Goal: Transaction & Acquisition: Book appointment/travel/reservation

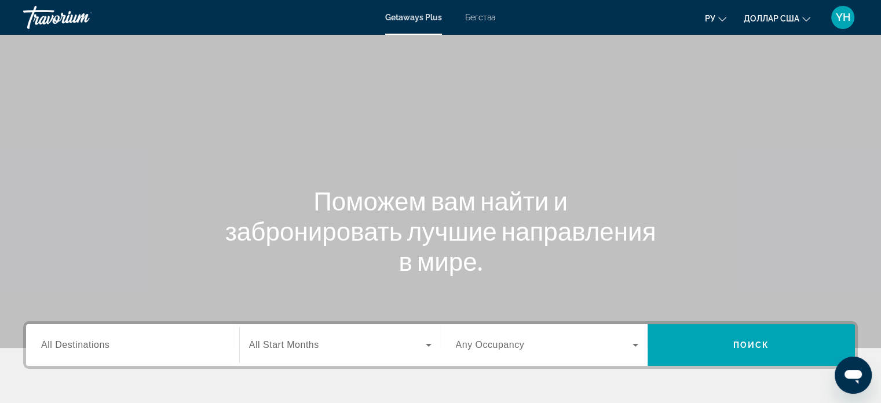
click at [476, 19] on font "Бегства" at bounding box center [480, 17] width 31 height 9
click at [87, 342] on span "All Destinations" at bounding box center [75, 344] width 68 height 10
click at [87, 342] on input "Destination All Destinations" at bounding box center [132, 345] width 183 height 14
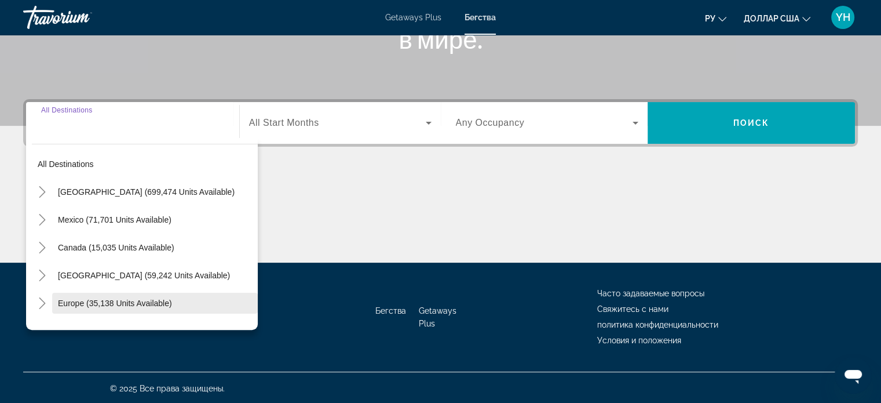
scroll to position [223, 0]
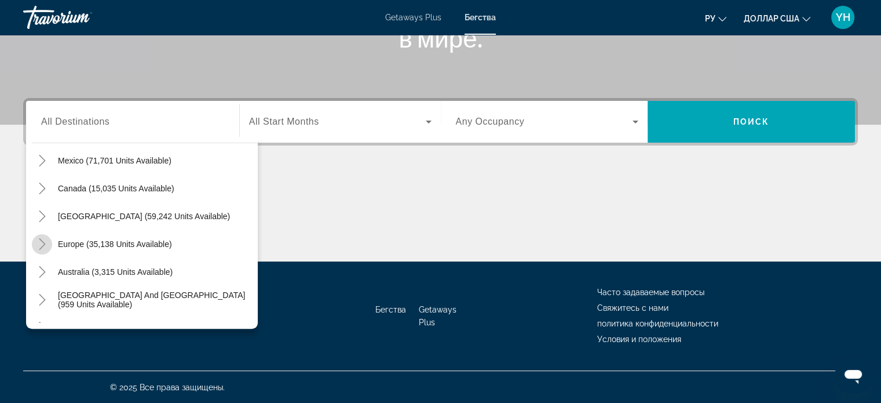
click at [41, 247] on icon "Toggle Europe (35,138 units available)" at bounding box center [42, 244] width 12 height 12
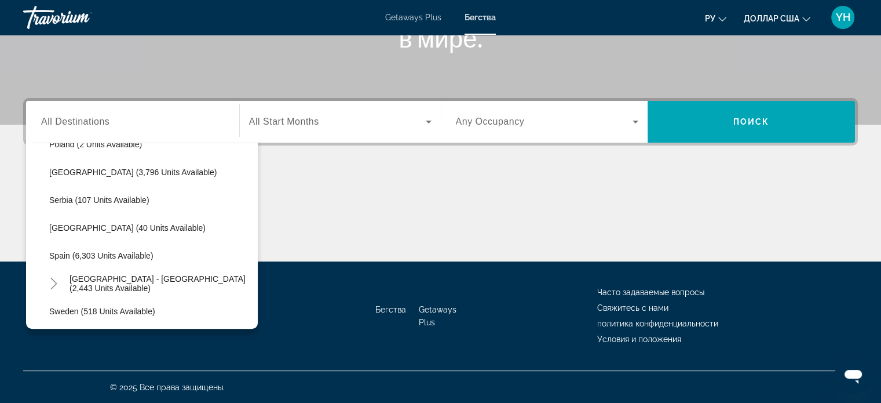
scroll to position [550, 0]
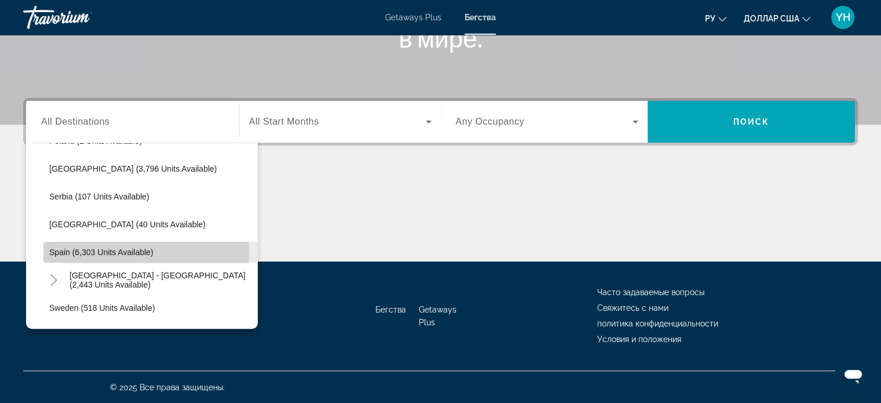
click at [81, 252] on span "Spain (6,303 units available)" at bounding box center [101, 251] width 104 height 9
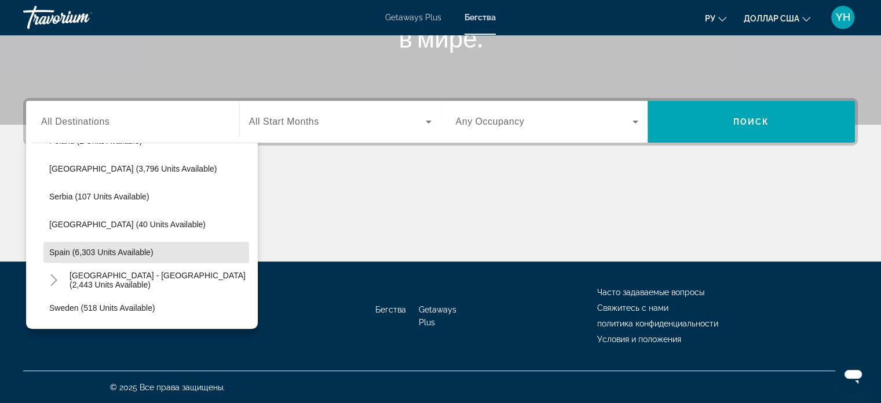
type input "**********"
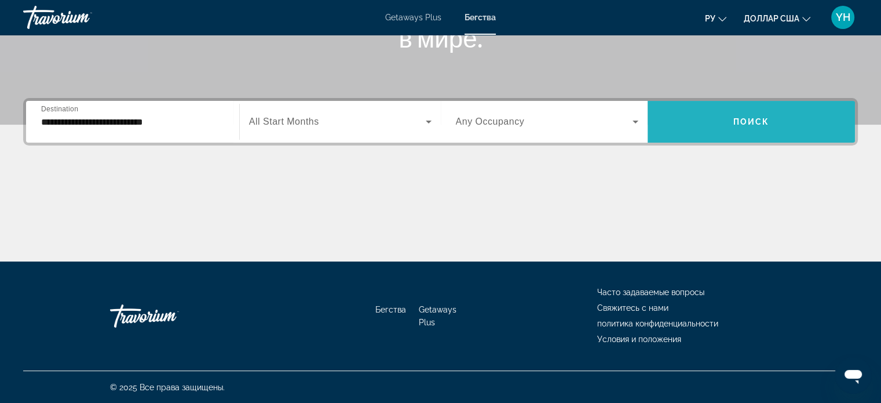
click at [728, 119] on span "Search widget" at bounding box center [751, 122] width 207 height 28
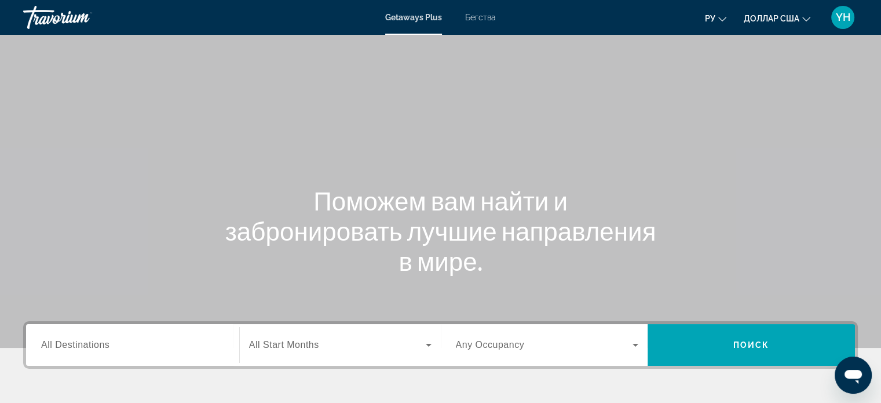
click at [481, 11] on div "Getaways Plus Бегства ру English Español Français Italiano Português русский до…" at bounding box center [440, 17] width 881 height 30
click at [486, 20] on font "Бегства" at bounding box center [480, 17] width 31 height 9
click at [116, 337] on div "Search widget" at bounding box center [132, 344] width 183 height 33
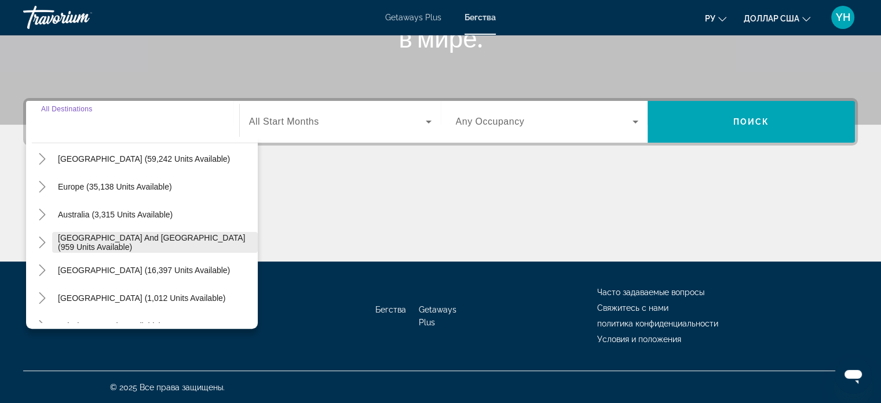
scroll to position [116, 0]
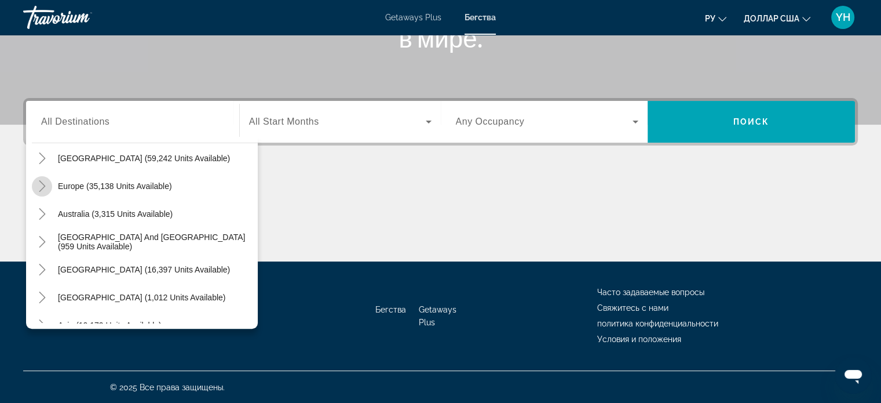
click at [39, 184] on icon "Toggle Europe (35,138 units available)" at bounding box center [42, 186] width 12 height 12
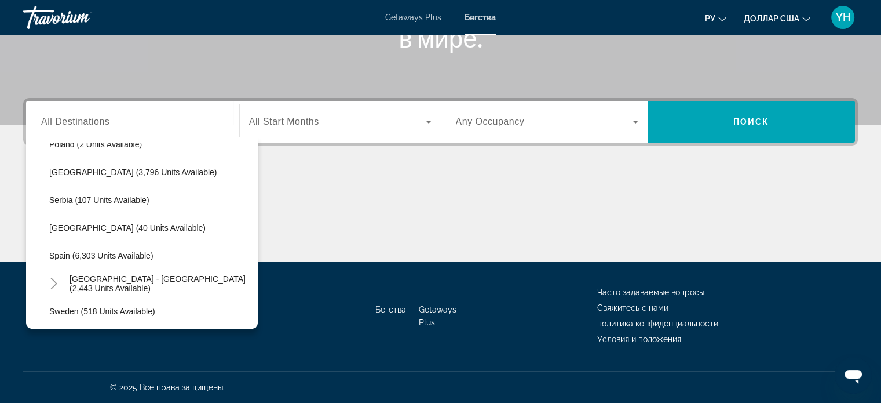
scroll to position [550, 0]
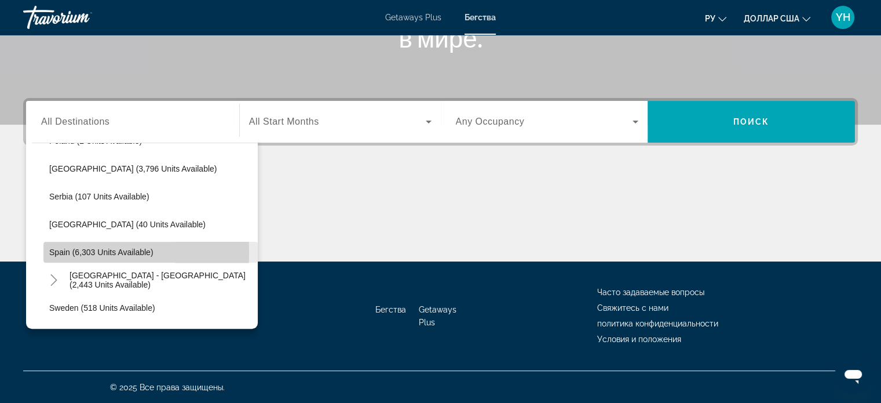
click at [65, 251] on span "Spain (6,303 units available)" at bounding box center [101, 251] width 104 height 9
type input "**********"
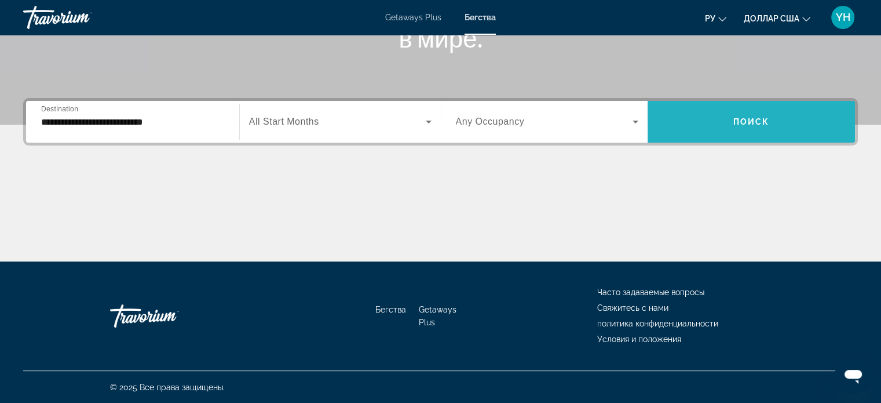
click at [722, 112] on span "Search widget" at bounding box center [751, 122] width 207 height 28
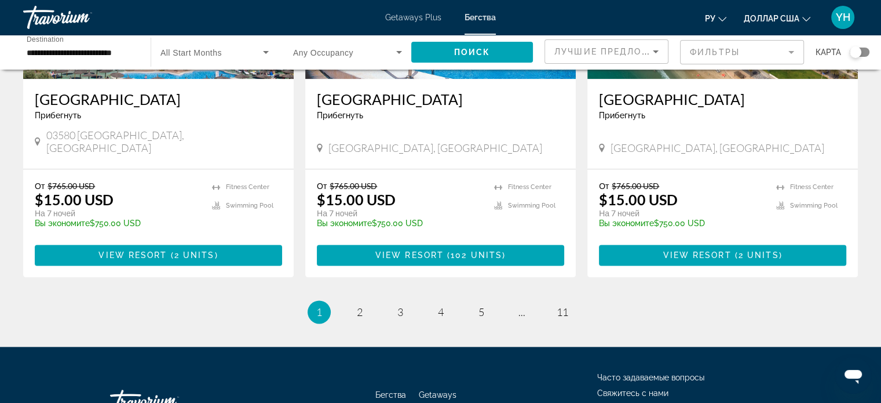
scroll to position [1448, 0]
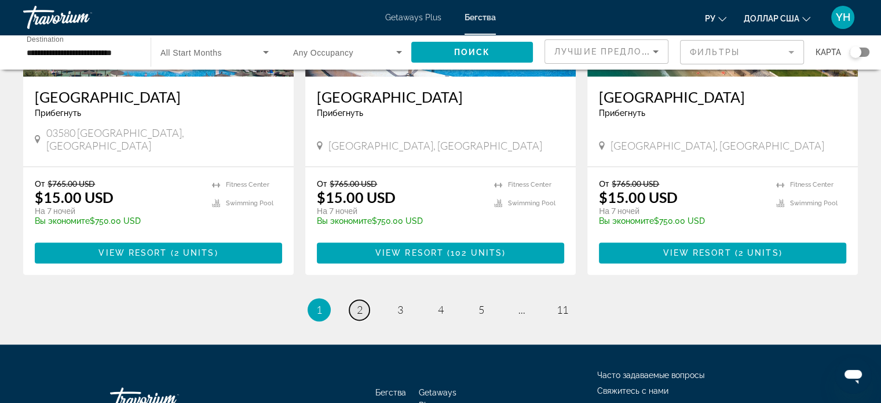
click at [363, 299] on link "page 2" at bounding box center [359, 309] width 20 height 20
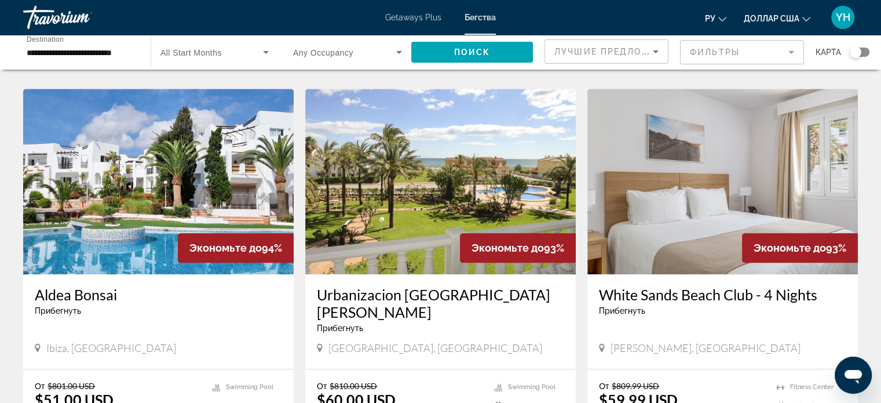
scroll to position [1274, 0]
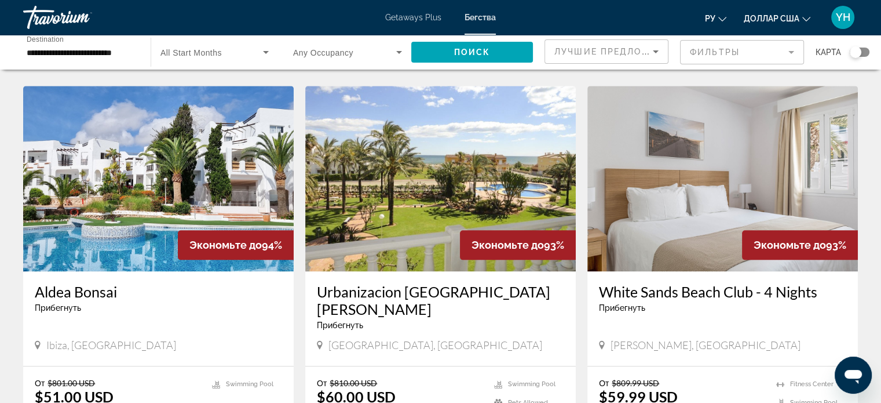
click at [170, 152] on img "Основное содержание" at bounding box center [158, 178] width 271 height 185
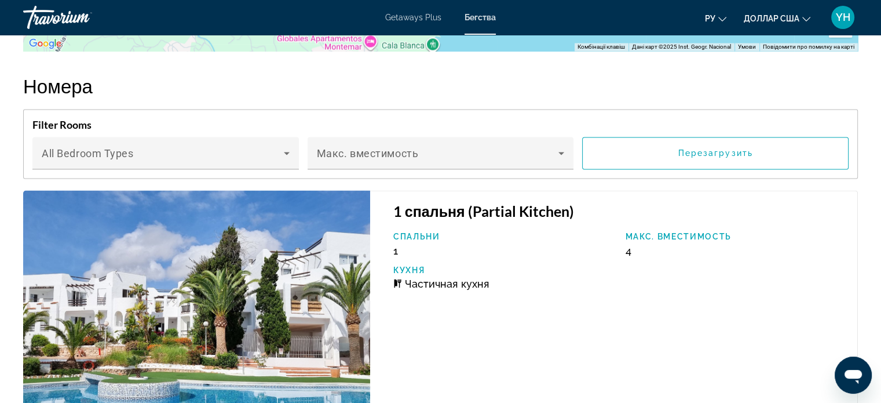
scroll to position [1969, 0]
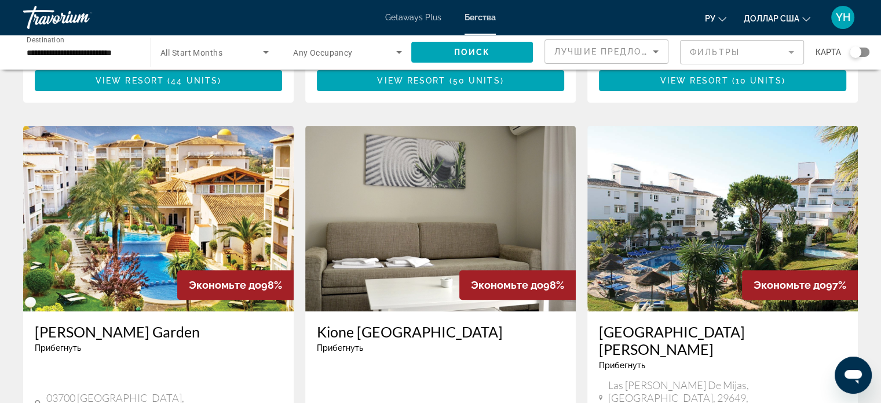
scroll to position [405, 0]
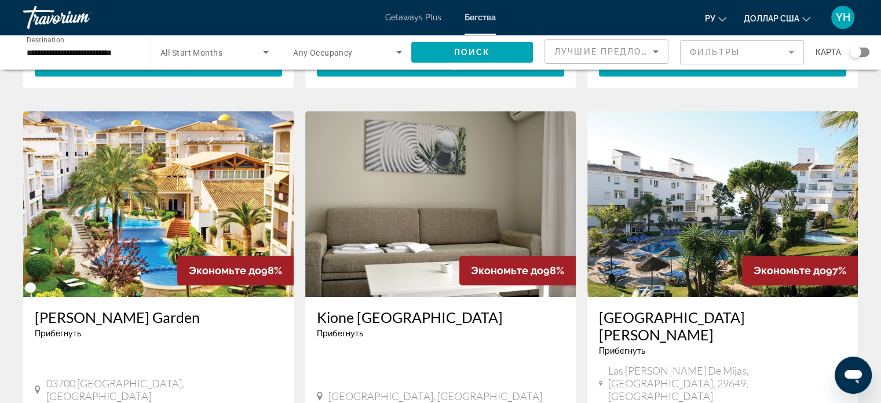
click at [136, 189] on img "Основное содержание" at bounding box center [158, 203] width 271 height 185
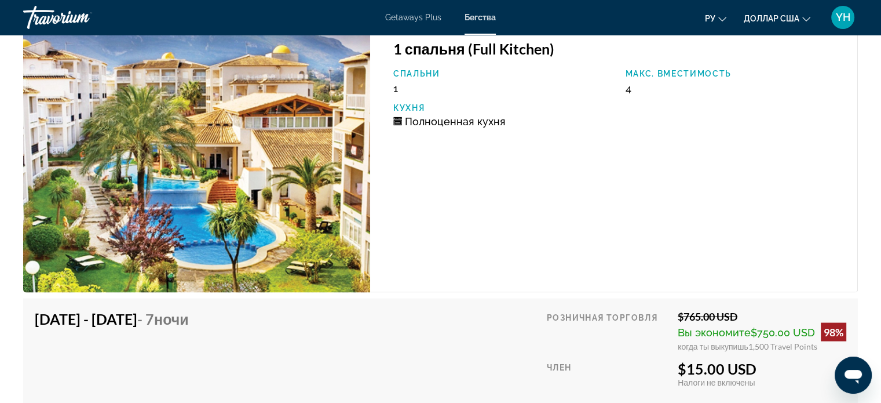
scroll to position [2085, 0]
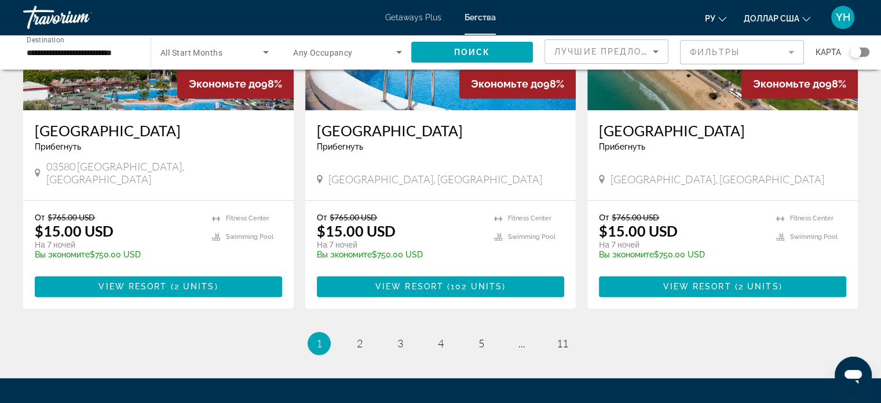
scroll to position [1488, 0]
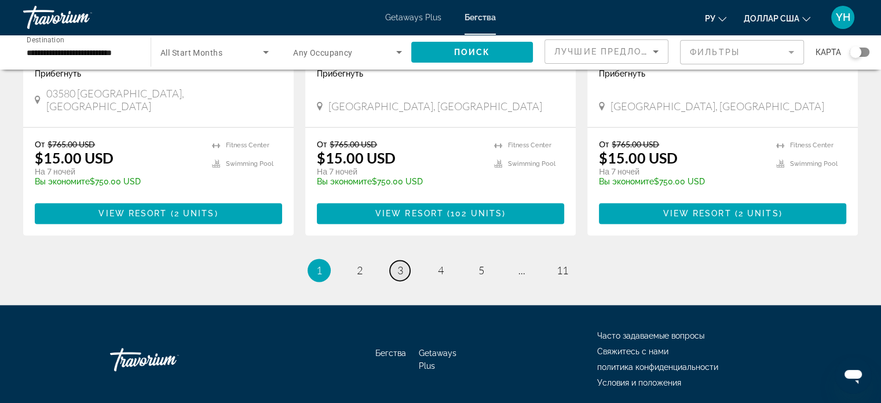
click at [397, 264] on span "3" at bounding box center [400, 270] width 6 height 13
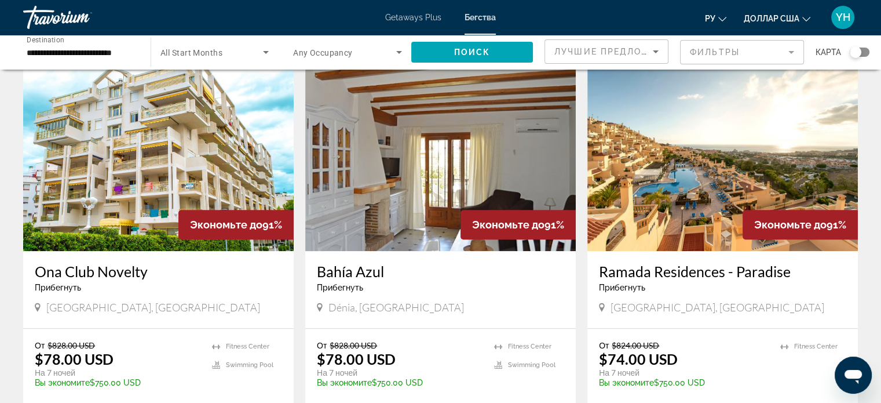
scroll to position [869, 0]
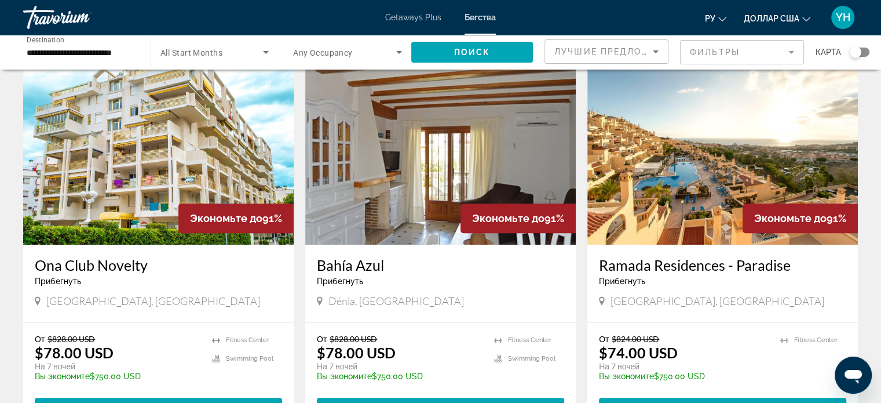
click at [429, 125] on img "Основное содержание" at bounding box center [440, 151] width 271 height 185
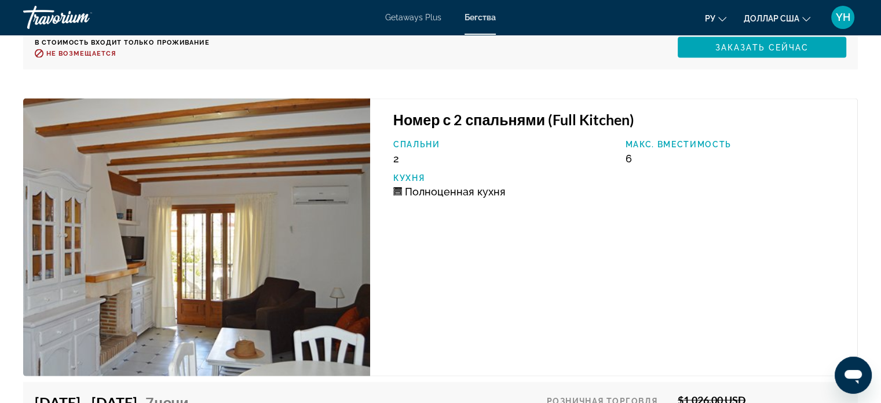
scroll to position [2491, 0]
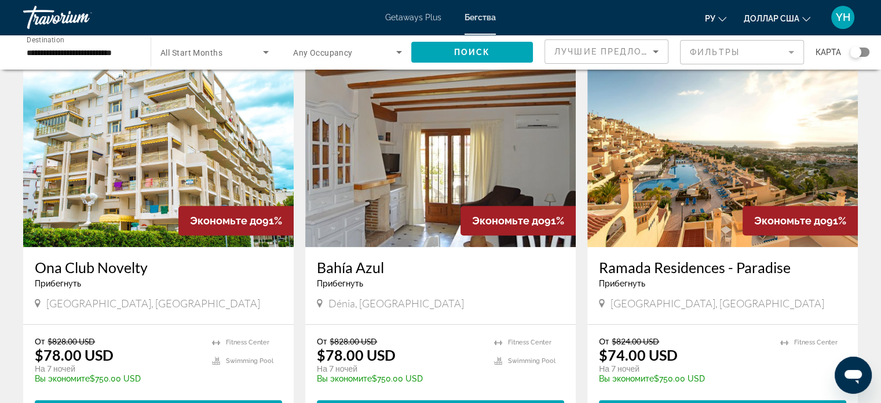
scroll to position [869, 0]
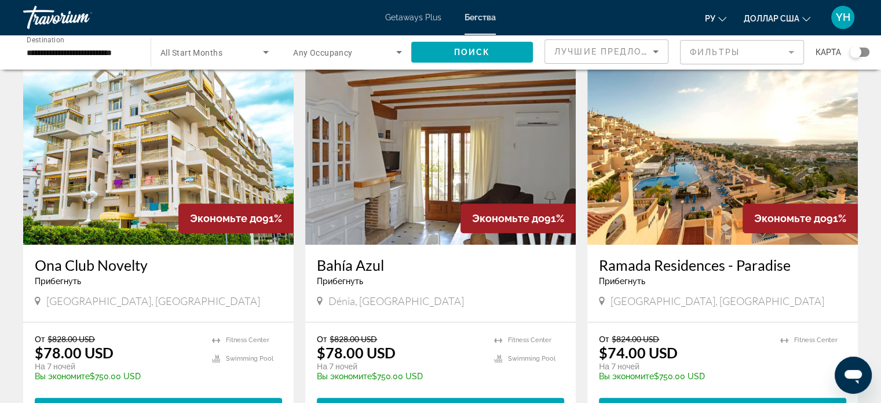
click at [672, 140] on img "Основное содержание" at bounding box center [722, 151] width 271 height 185
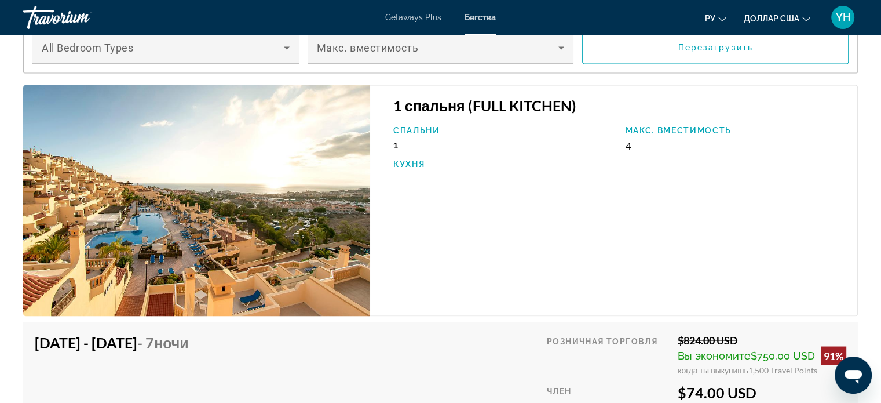
scroll to position [2027, 0]
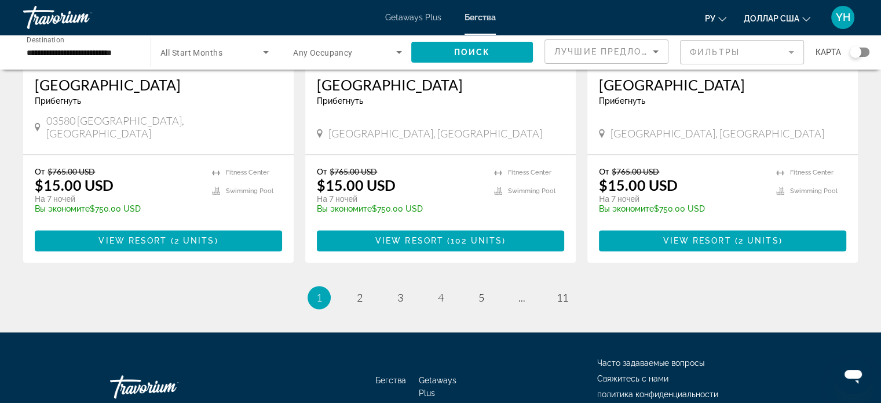
scroll to position [1488, 0]
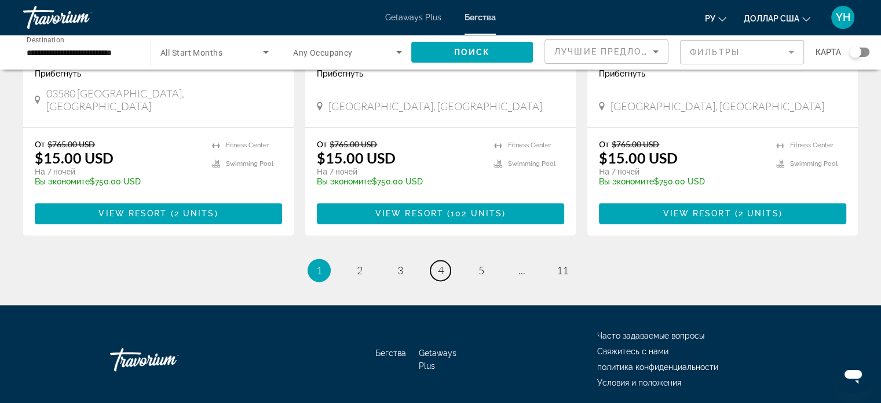
drag, startPoint x: 443, startPoint y: 229, endPoint x: 453, endPoint y: 231, distance: 10.6
click at [443, 264] on span "4" at bounding box center [441, 270] width 6 height 13
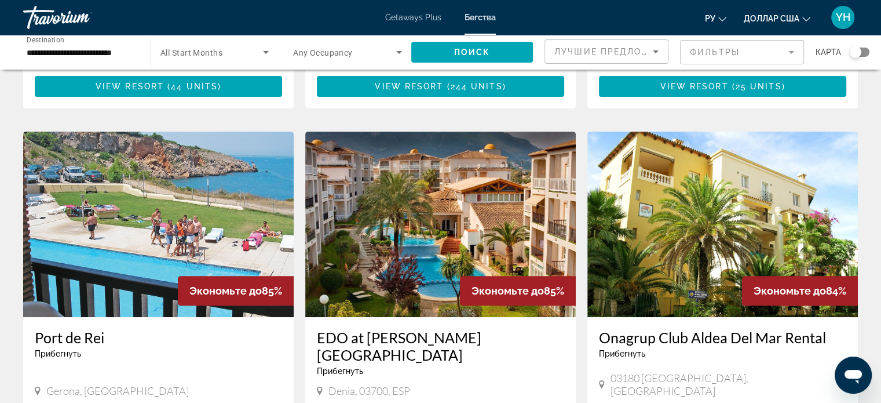
scroll to position [348, 0]
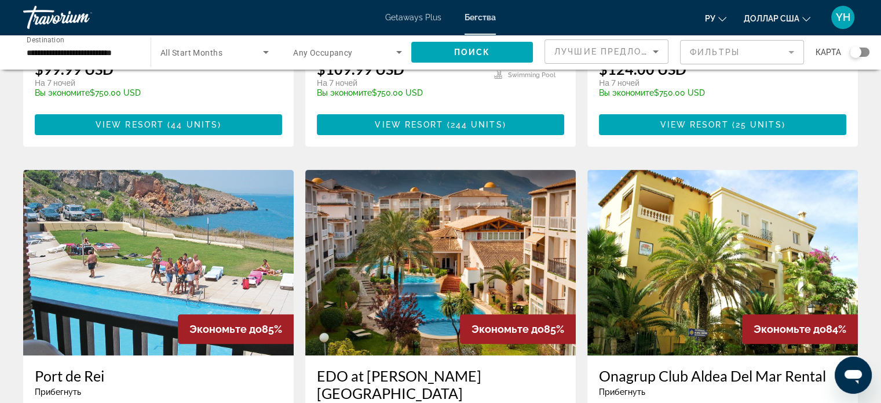
click at [468, 243] on img "Основное содержание" at bounding box center [440, 262] width 271 height 185
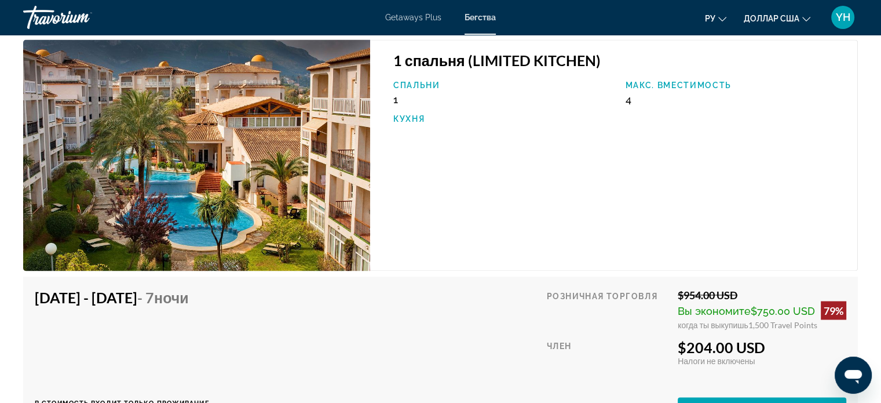
scroll to position [1912, 0]
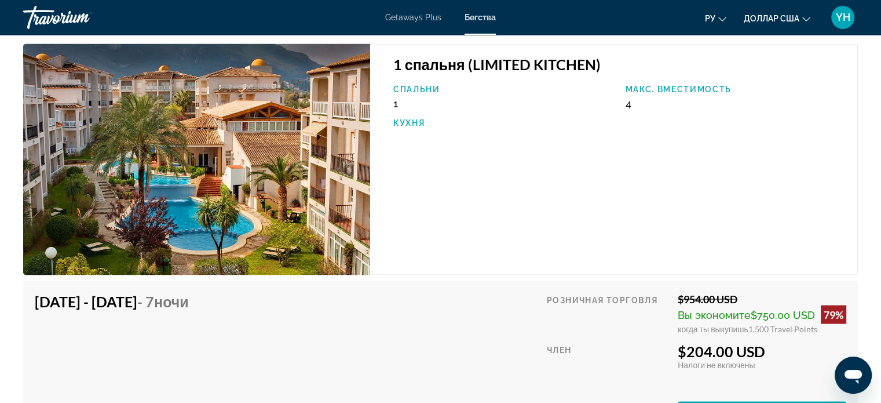
click at [244, 158] on img "Основное содержание" at bounding box center [196, 158] width 347 height 231
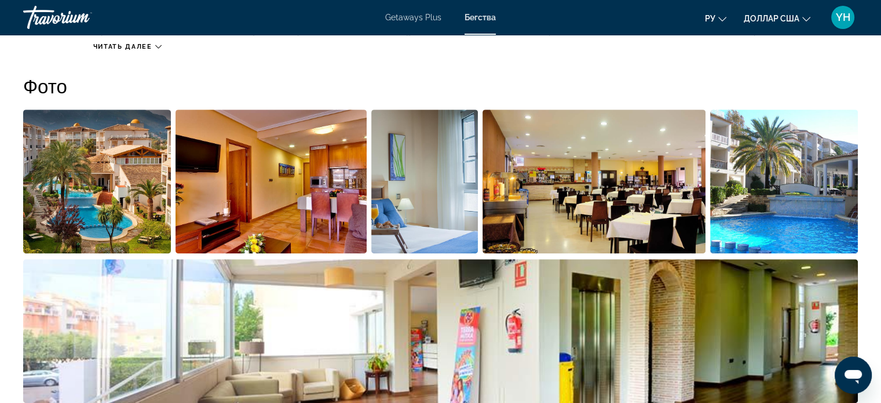
scroll to position [463, 0]
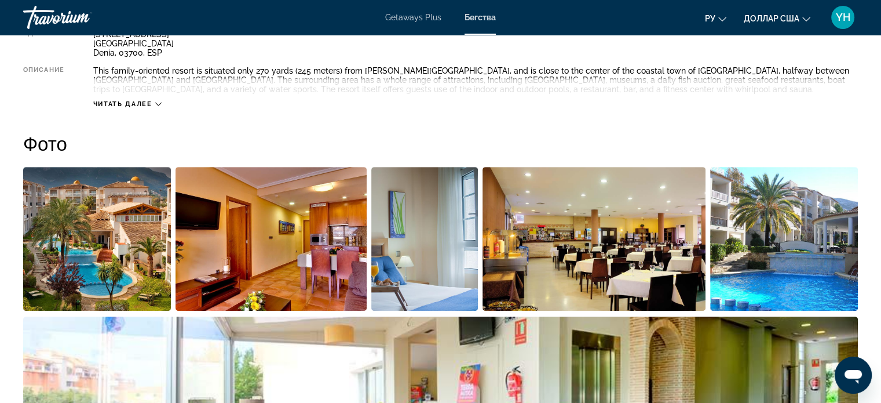
click at [253, 228] on img "Open full-screen image slider" at bounding box center [271, 239] width 191 height 144
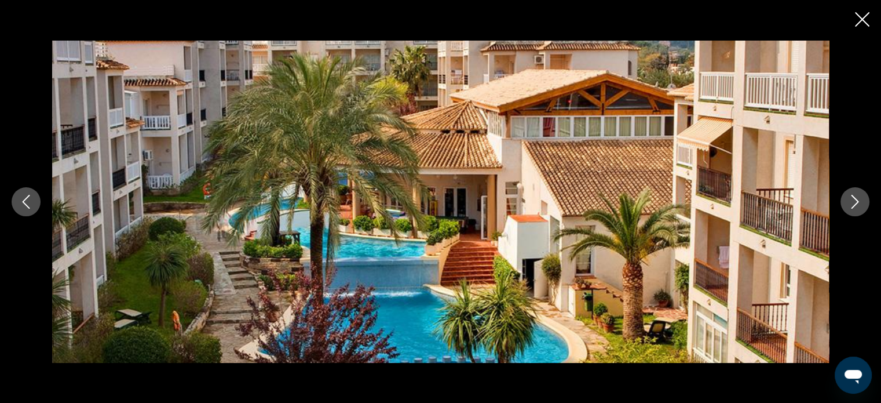
click at [857, 199] on icon "Next image" at bounding box center [855, 202] width 14 height 14
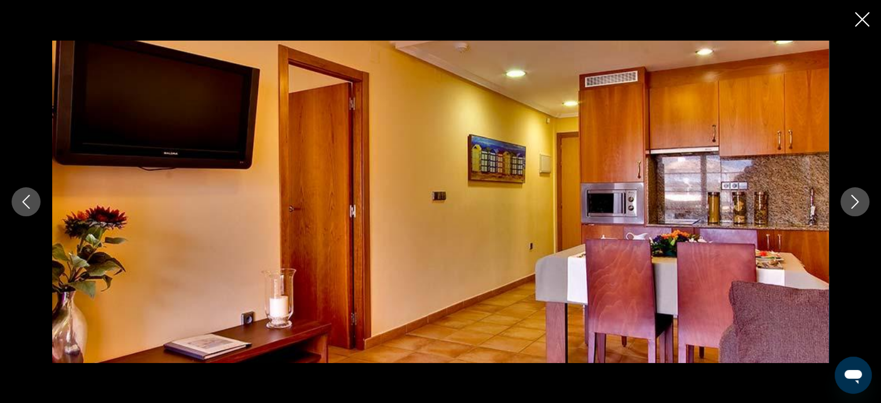
click at [857, 199] on icon "Next image" at bounding box center [855, 202] width 14 height 14
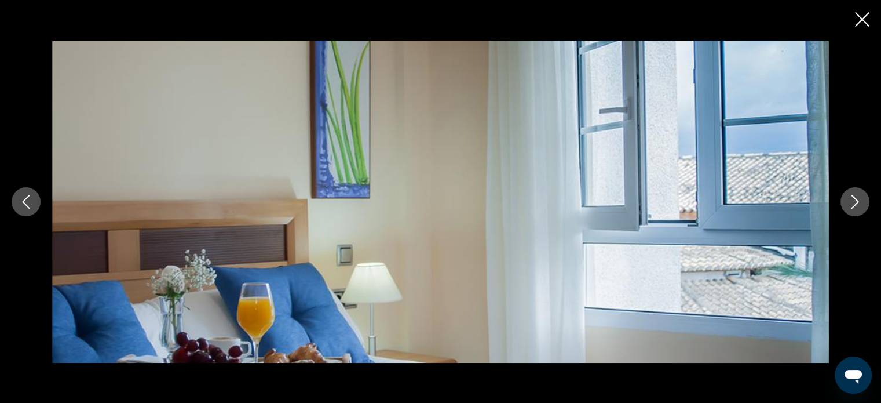
click at [857, 199] on icon "Next image" at bounding box center [855, 202] width 14 height 14
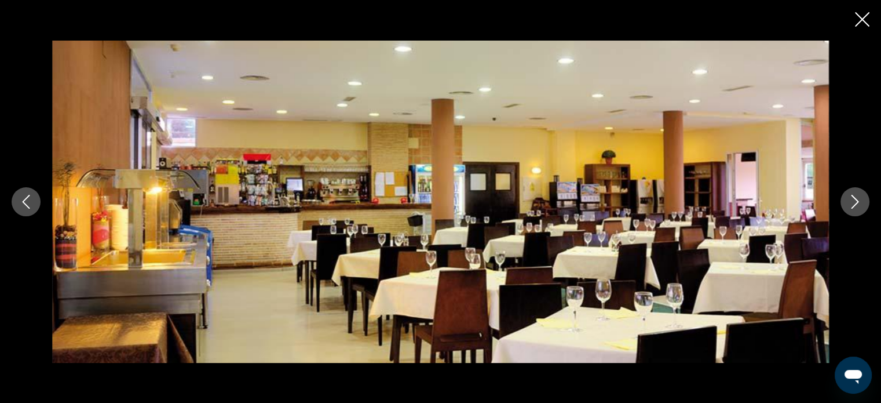
click at [857, 199] on icon "Next image" at bounding box center [855, 202] width 14 height 14
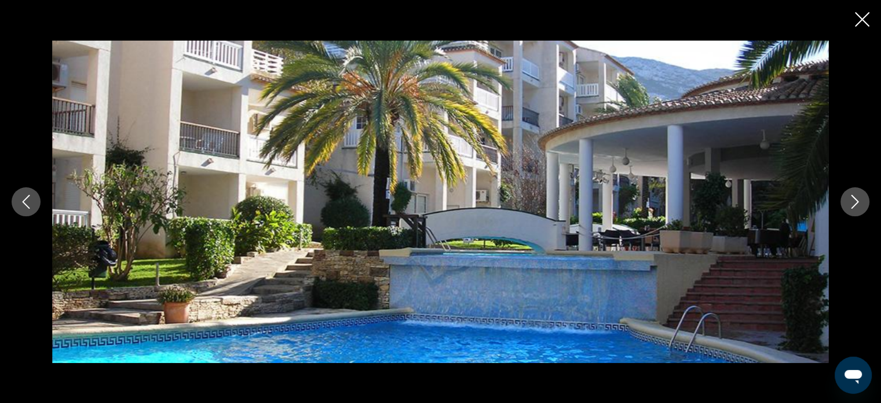
click at [857, 199] on icon "Next image" at bounding box center [855, 202] width 14 height 14
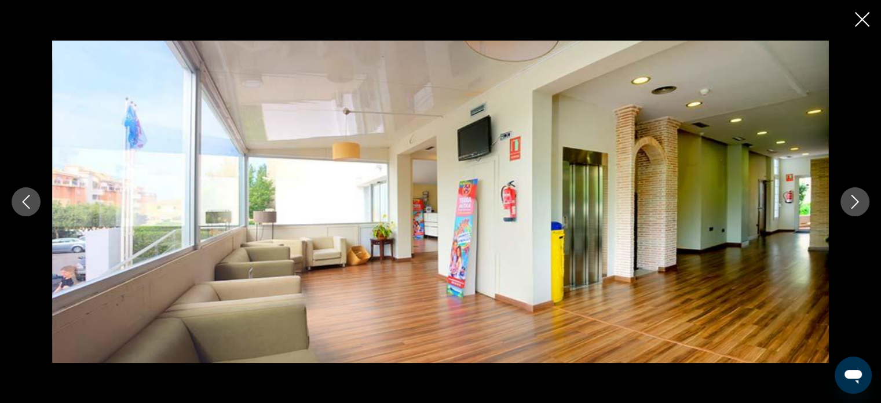
click at [857, 199] on icon "Next image" at bounding box center [855, 202] width 14 height 14
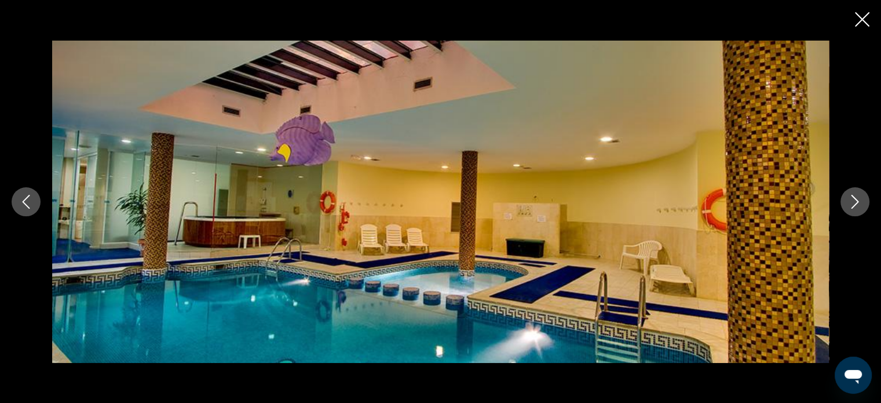
click at [857, 199] on icon "Next image" at bounding box center [855, 202] width 14 height 14
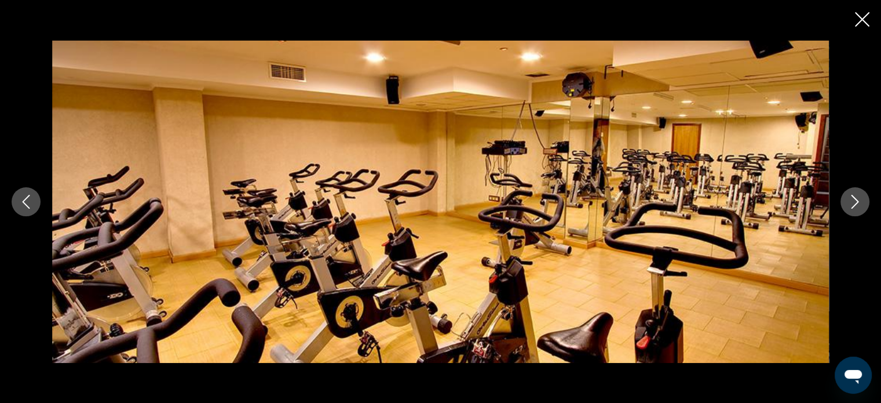
click at [857, 199] on icon "Next image" at bounding box center [855, 202] width 14 height 14
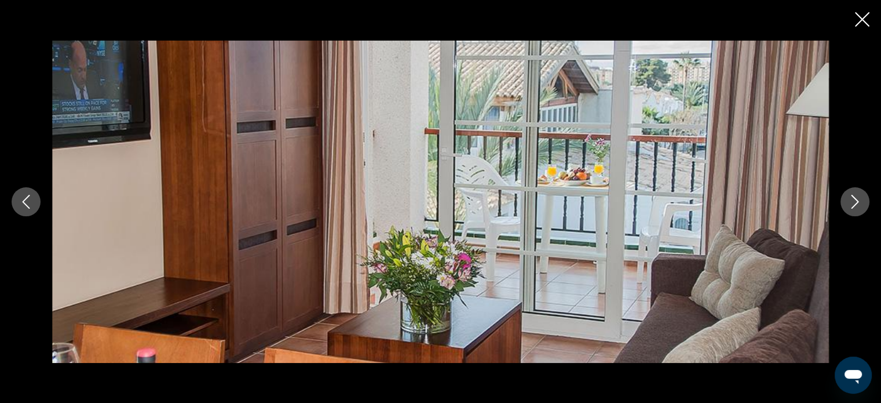
click at [857, 199] on icon "Next image" at bounding box center [855, 202] width 14 height 14
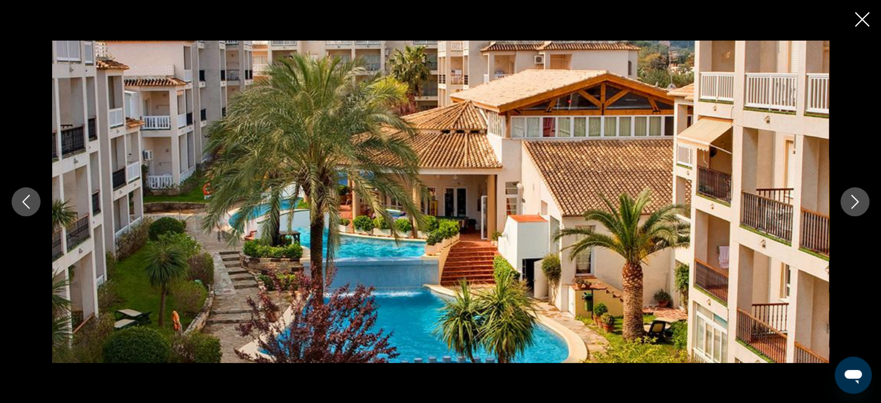
click at [857, 199] on icon "Next image" at bounding box center [855, 202] width 14 height 14
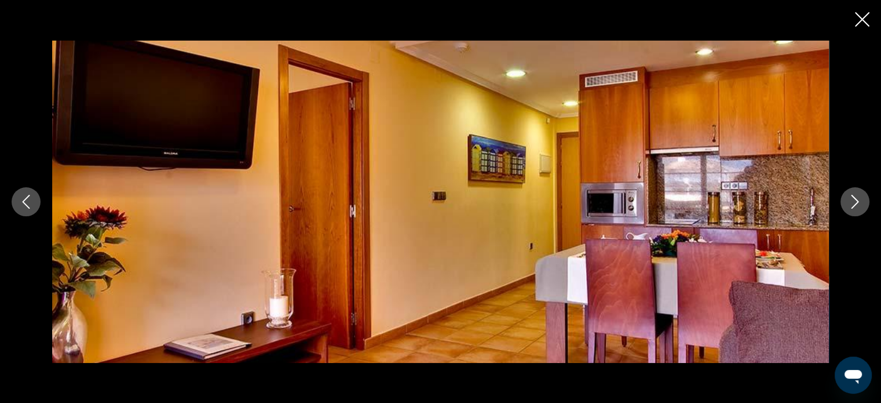
click at [857, 199] on icon "Next image" at bounding box center [855, 202] width 14 height 14
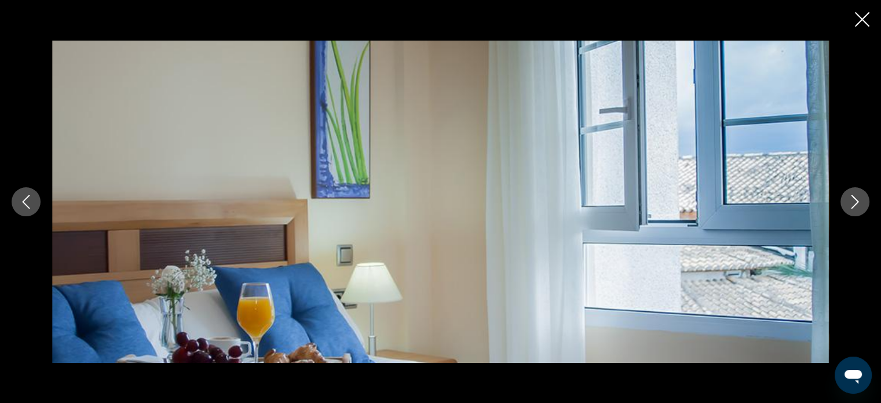
click at [857, 199] on icon "Next image" at bounding box center [855, 202] width 14 height 14
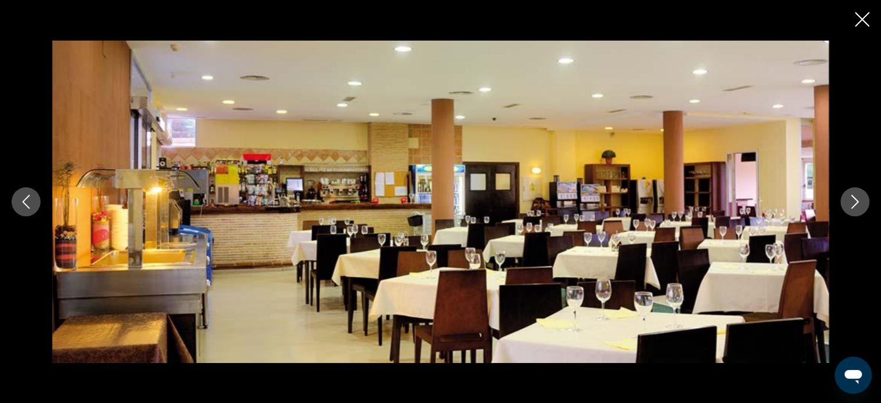
click at [868, 16] on icon "Close slideshow" at bounding box center [862, 19] width 14 height 14
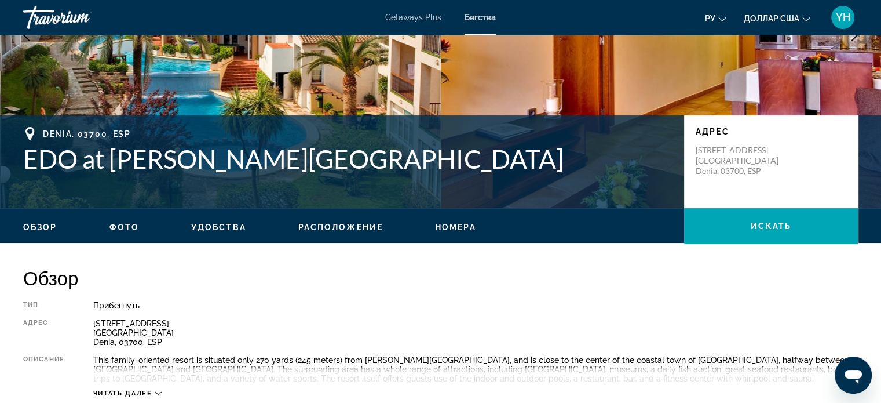
scroll to position [174, 0]
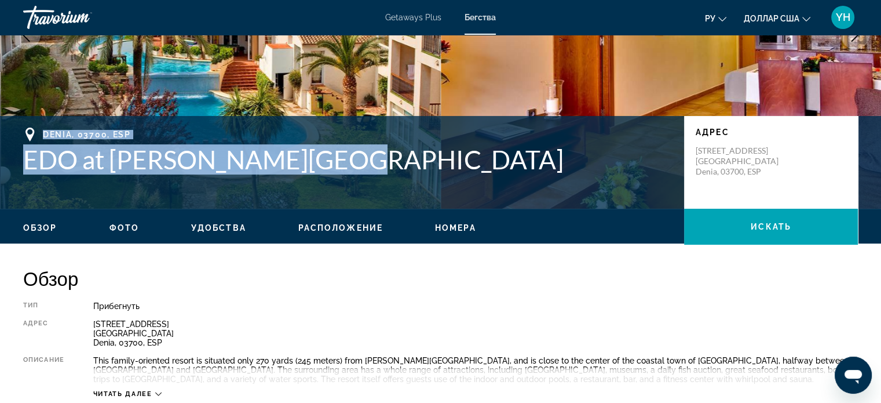
drag, startPoint x: 366, startPoint y: 153, endPoint x: 19, endPoint y: 128, distance: 348.4
click at [19, 128] on div "Denia, 03700, ESP EDO at Ona Ogisaka Garden Адрес Calle Aquari, 3 Alicante Deni…" at bounding box center [440, 162] width 881 height 70
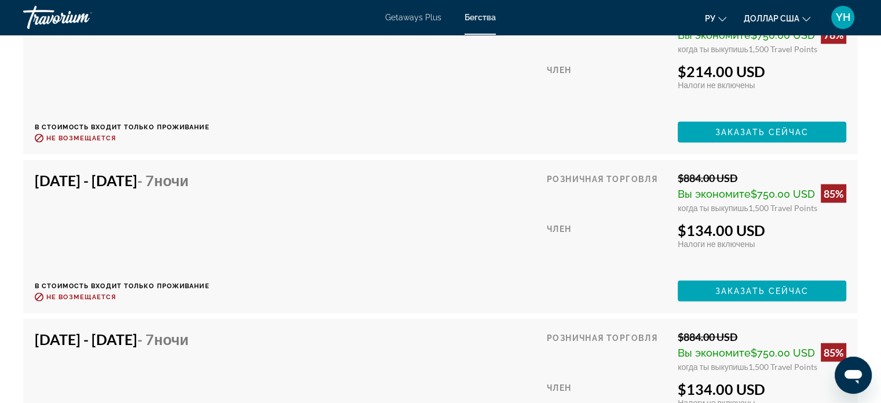
scroll to position [2655, 0]
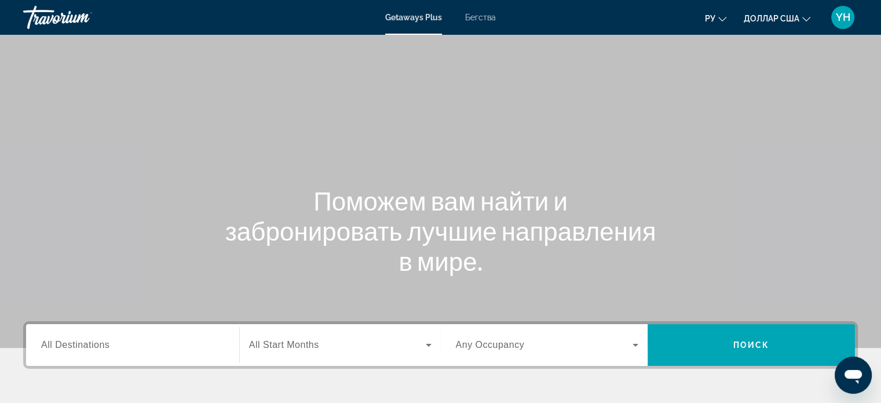
click at [72, 340] on span "All Destinations" at bounding box center [75, 344] width 68 height 10
click at [72, 340] on input "Destination All Destinations" at bounding box center [132, 345] width 183 height 14
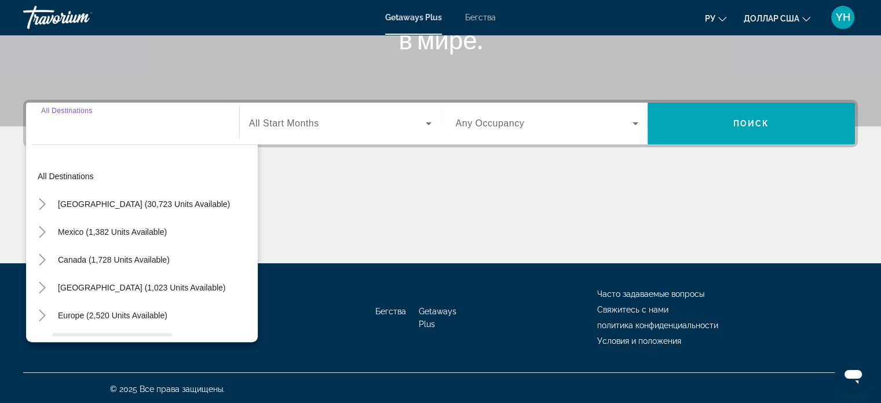
scroll to position [223, 0]
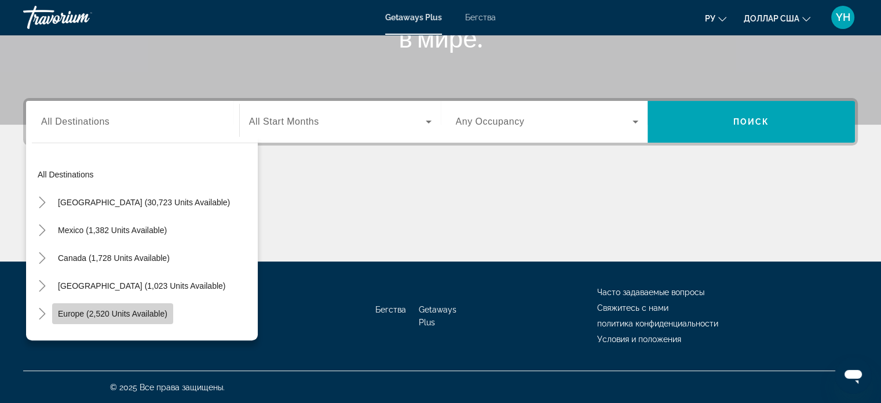
click at [70, 312] on span "Europe (2,520 units available)" at bounding box center [112, 313] width 109 height 9
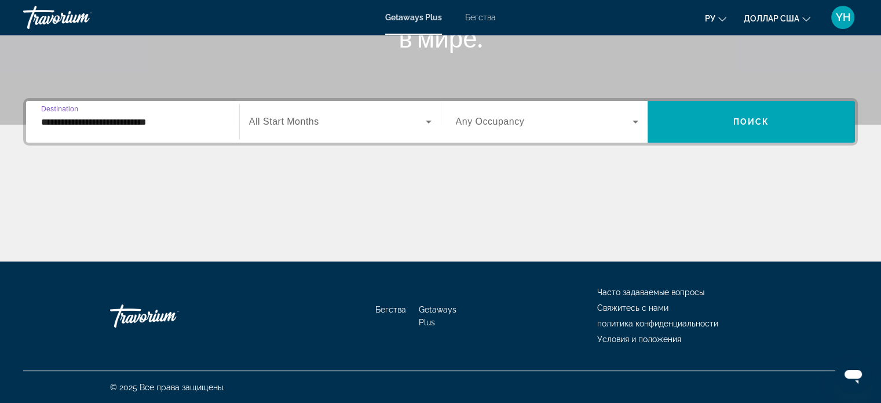
click at [59, 115] on input "**********" at bounding box center [132, 122] width 183 height 14
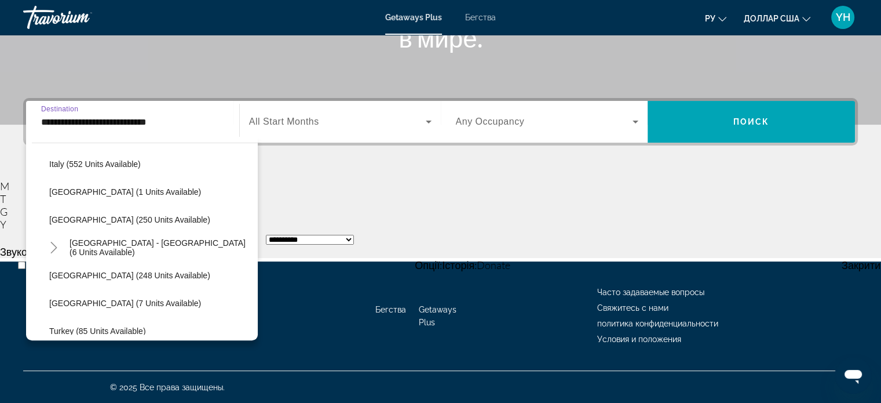
scroll to position [474, 0]
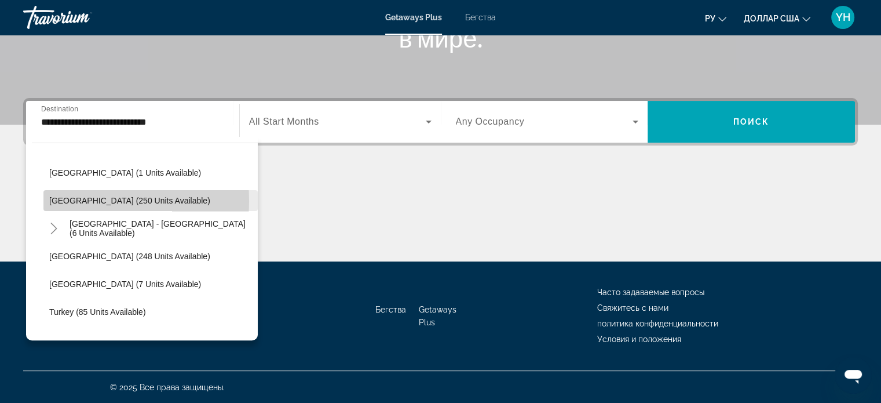
click at [63, 200] on span "[GEOGRAPHIC_DATA] (250 units available)" at bounding box center [129, 200] width 161 height 9
type input "**********"
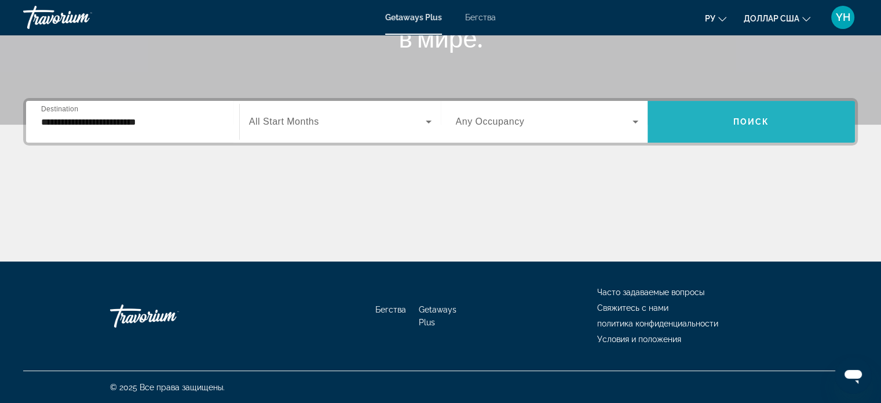
click at [772, 116] on span "Виджет поиска" at bounding box center [751, 122] width 207 height 28
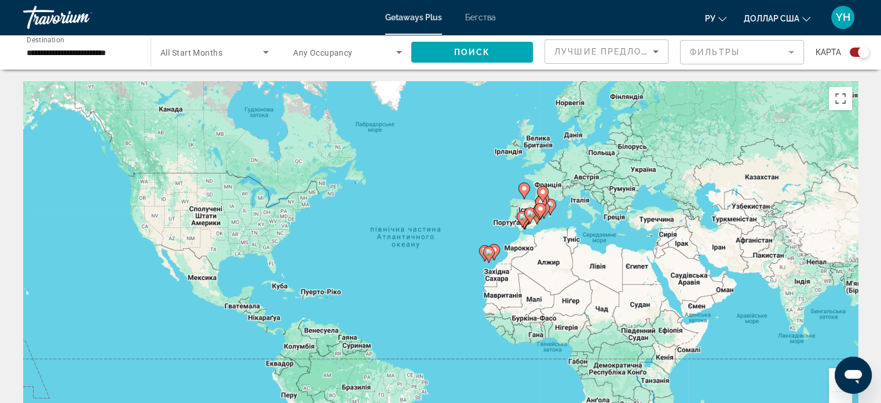
click at [489, 14] on font "Бегства" at bounding box center [480, 17] width 31 height 9
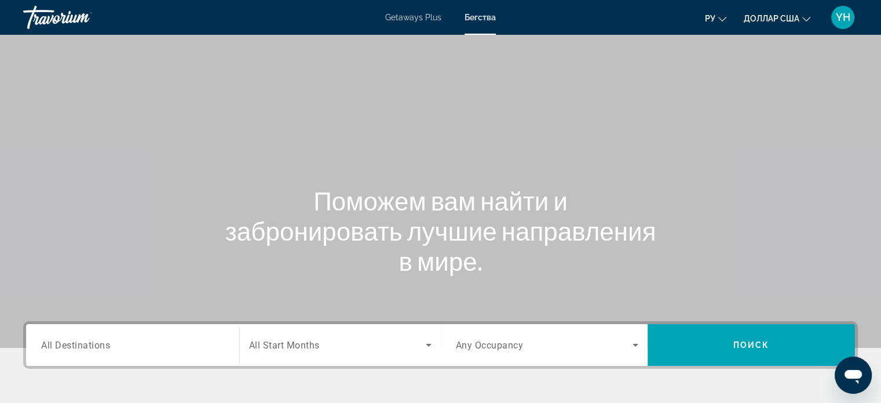
click at [76, 344] on span "All Destinations" at bounding box center [75, 344] width 69 height 11
click at [76, 344] on input "Destination All Destinations" at bounding box center [132, 345] width 183 height 14
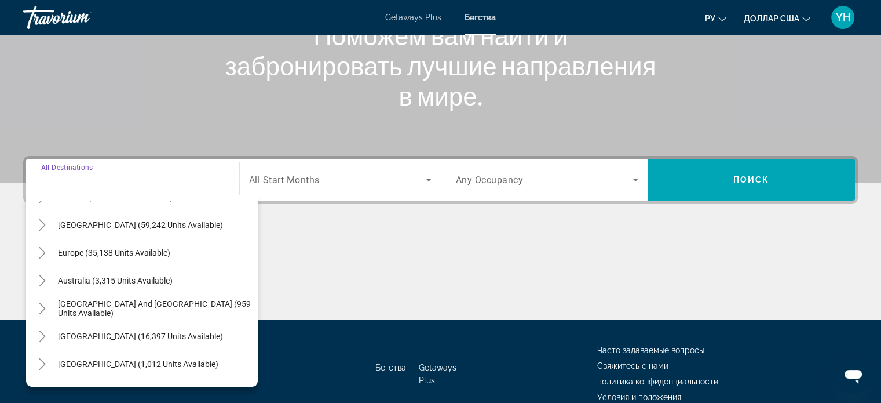
scroll to position [116, 0]
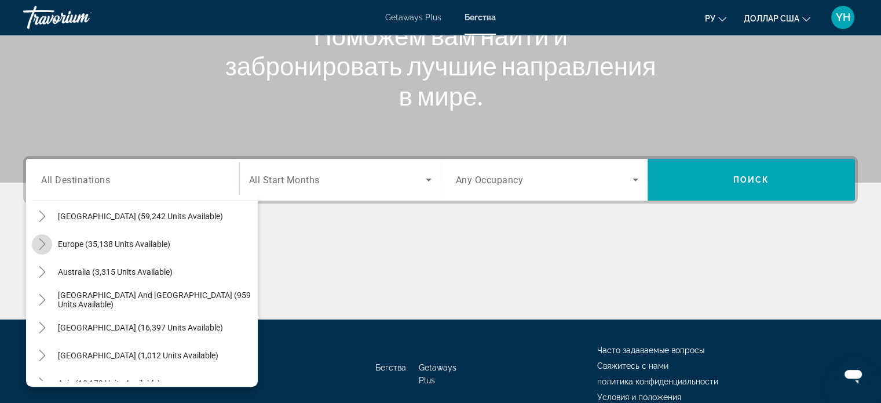
click at [41, 242] on icon "Toggle Europe (35,138 units available)" at bounding box center [42, 244] width 12 height 12
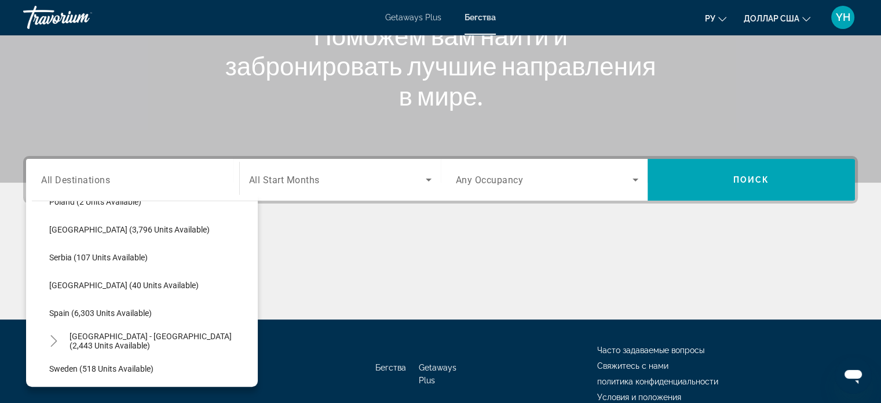
scroll to position [550, 0]
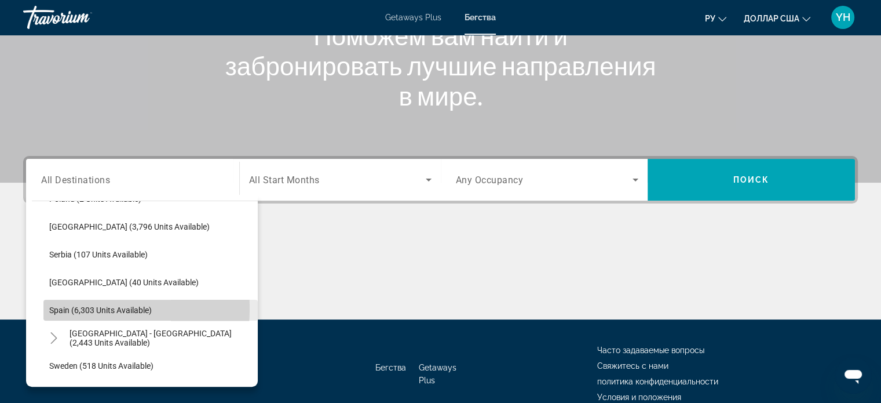
click at [63, 307] on span "Spain (6,303 units available)" at bounding box center [100, 309] width 103 height 9
type input "**********"
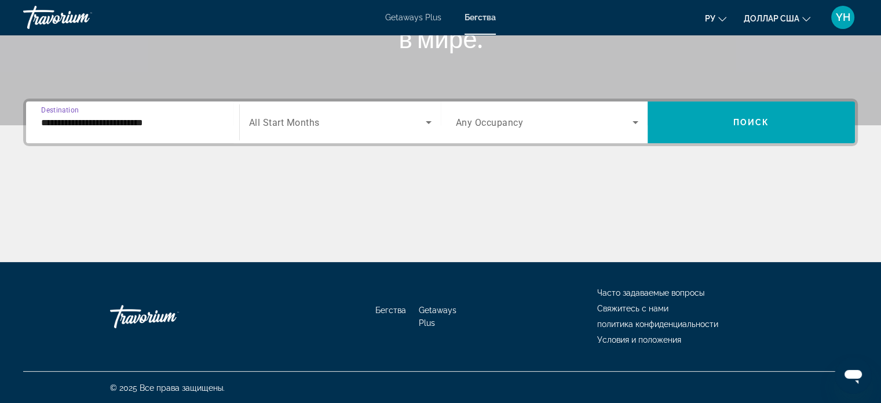
scroll to position [223, 0]
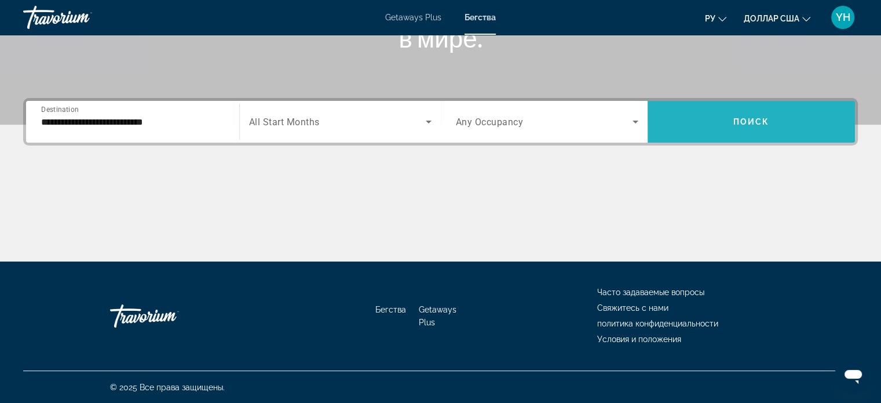
click at [758, 118] on span "Поиск" at bounding box center [751, 121] width 36 height 9
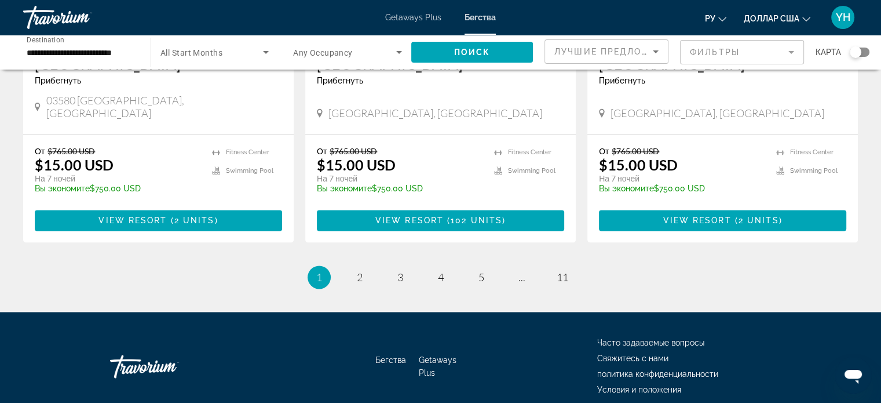
scroll to position [1488, 0]
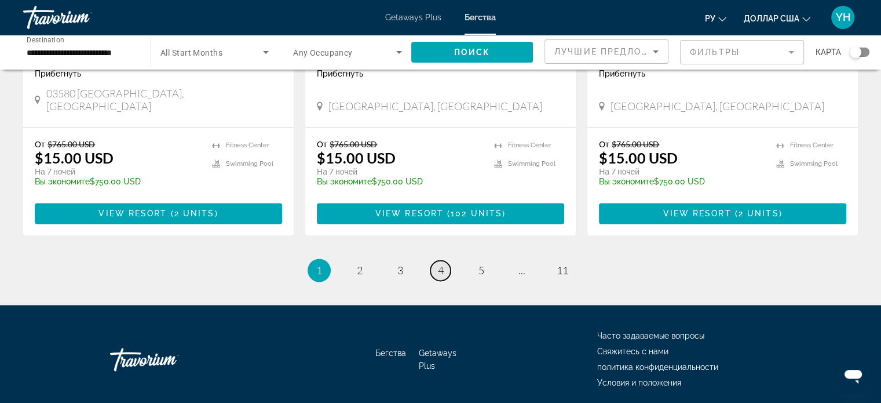
click at [441, 264] on span "4" at bounding box center [441, 270] width 6 height 13
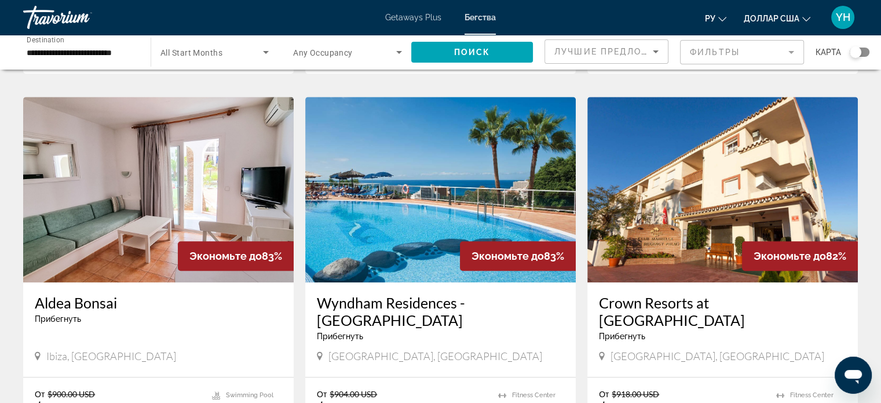
scroll to position [869, 0]
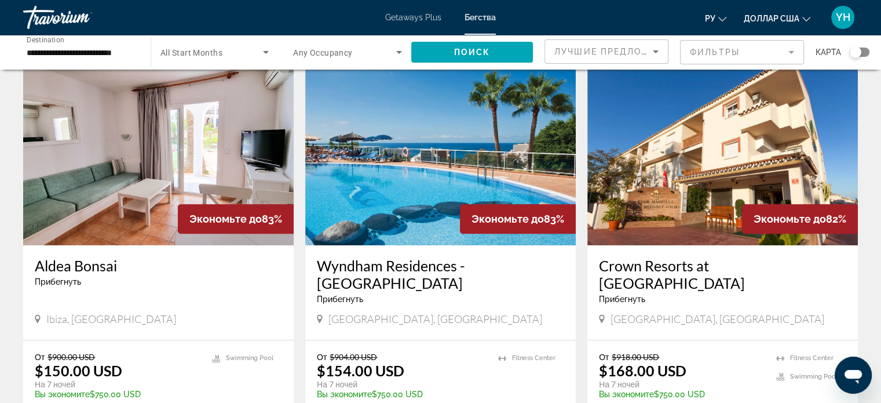
click at [94, 136] on img "Основное содержание" at bounding box center [158, 152] width 271 height 185
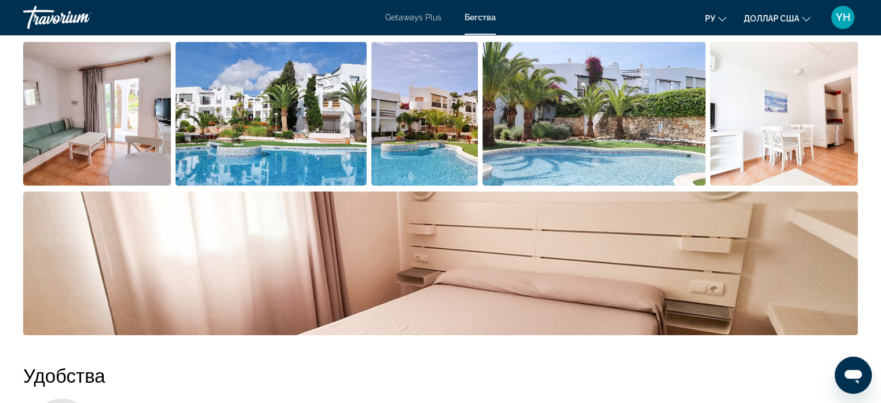
scroll to position [465, 0]
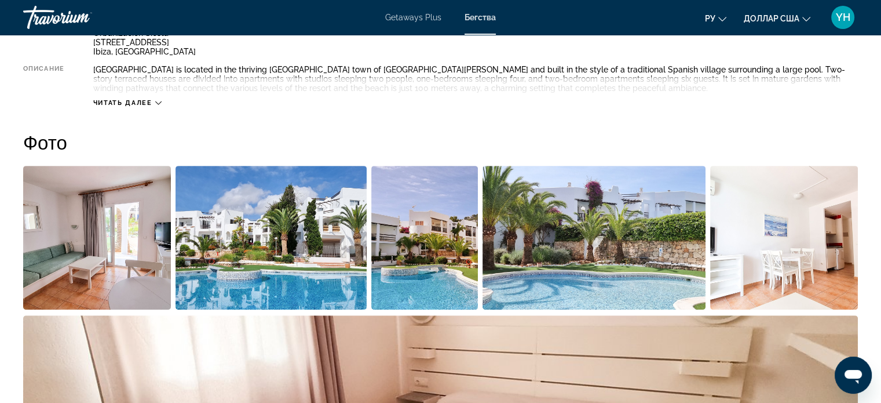
click at [308, 218] on img "Open full-screen image slider" at bounding box center [271, 238] width 191 height 144
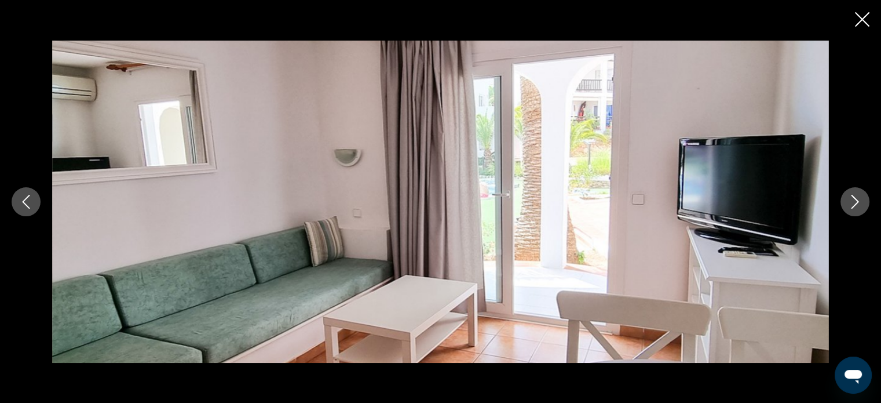
click at [850, 198] on icon "Next image" at bounding box center [855, 202] width 14 height 14
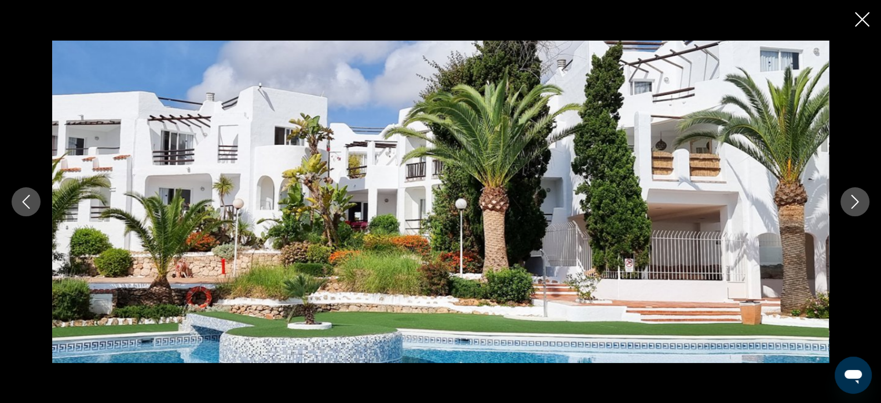
click at [850, 198] on icon "Next image" at bounding box center [855, 202] width 14 height 14
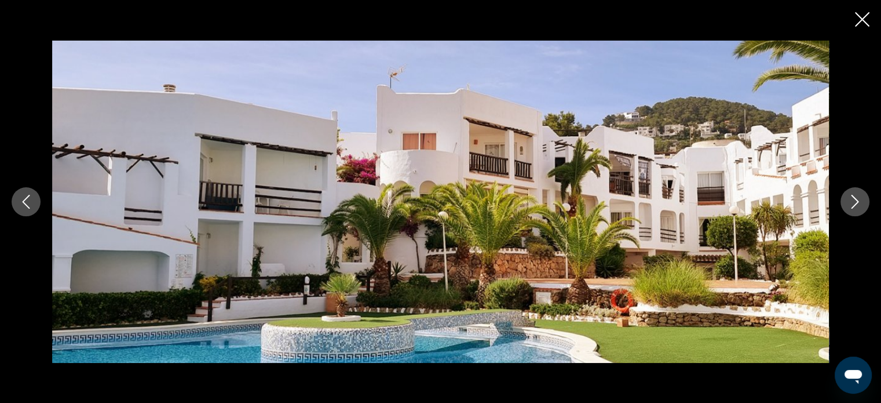
click at [850, 198] on icon "Next image" at bounding box center [855, 202] width 14 height 14
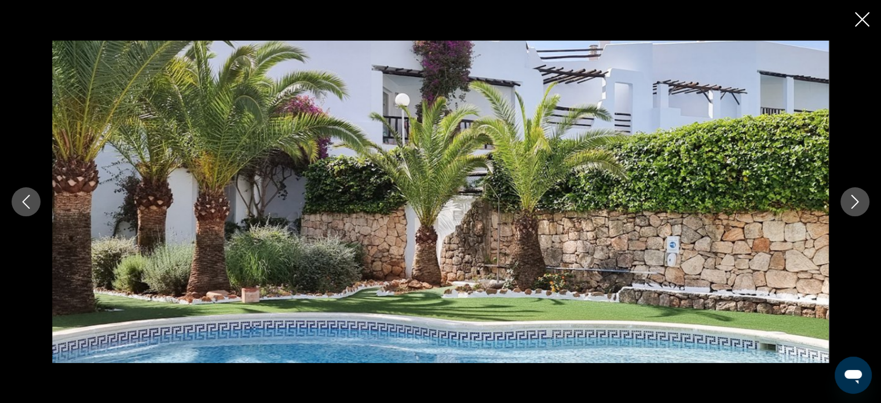
click at [850, 198] on icon "Next image" at bounding box center [855, 202] width 14 height 14
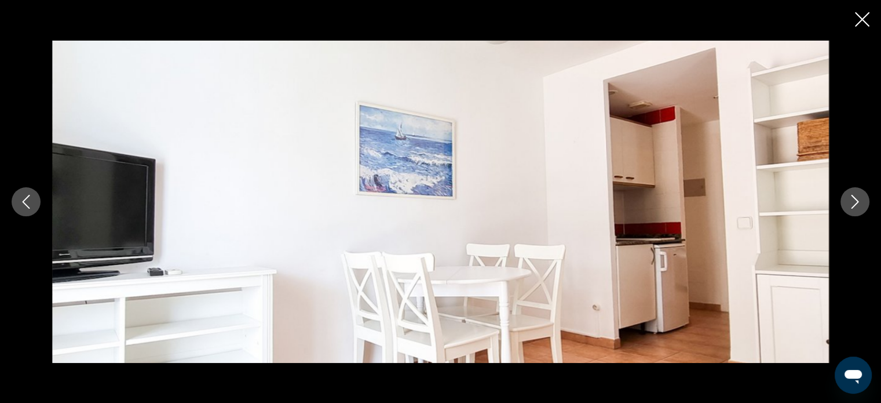
click at [850, 198] on icon "Next image" at bounding box center [855, 202] width 14 height 14
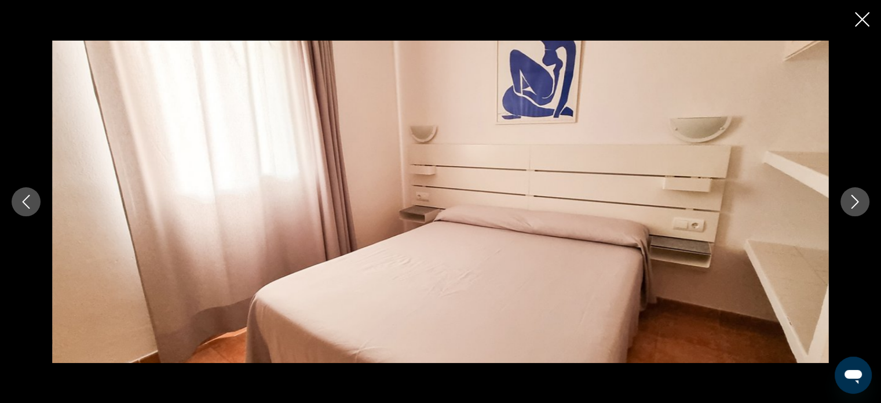
click at [850, 198] on icon "Next image" at bounding box center [855, 202] width 14 height 14
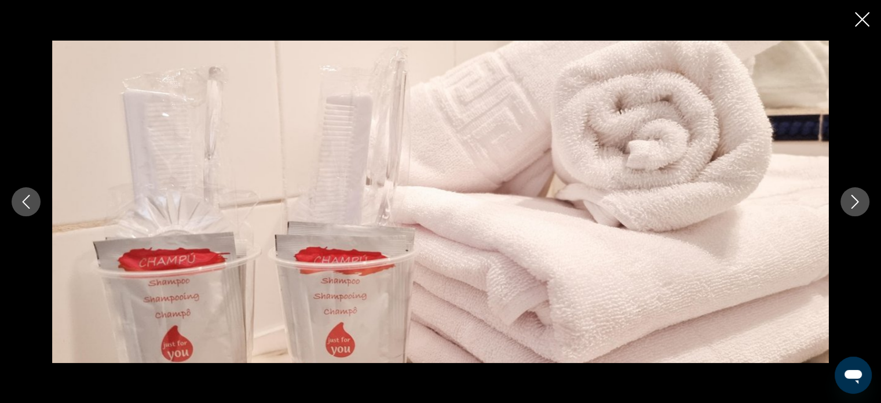
click at [850, 198] on icon "Next image" at bounding box center [855, 202] width 14 height 14
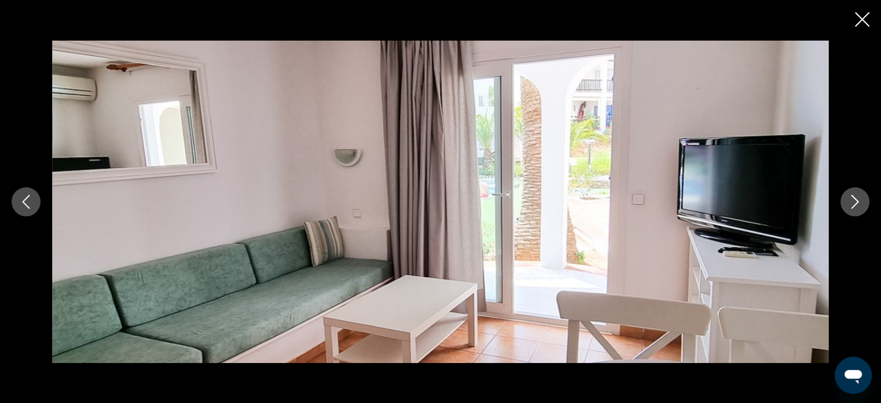
click at [860, 23] on icon "Close slideshow" at bounding box center [862, 19] width 14 height 14
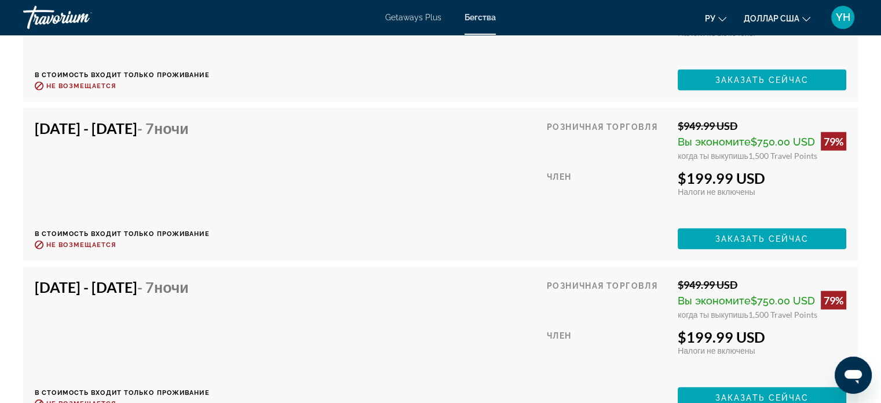
scroll to position [2724, 0]
